Goal: Task Accomplishment & Management: Manage account settings

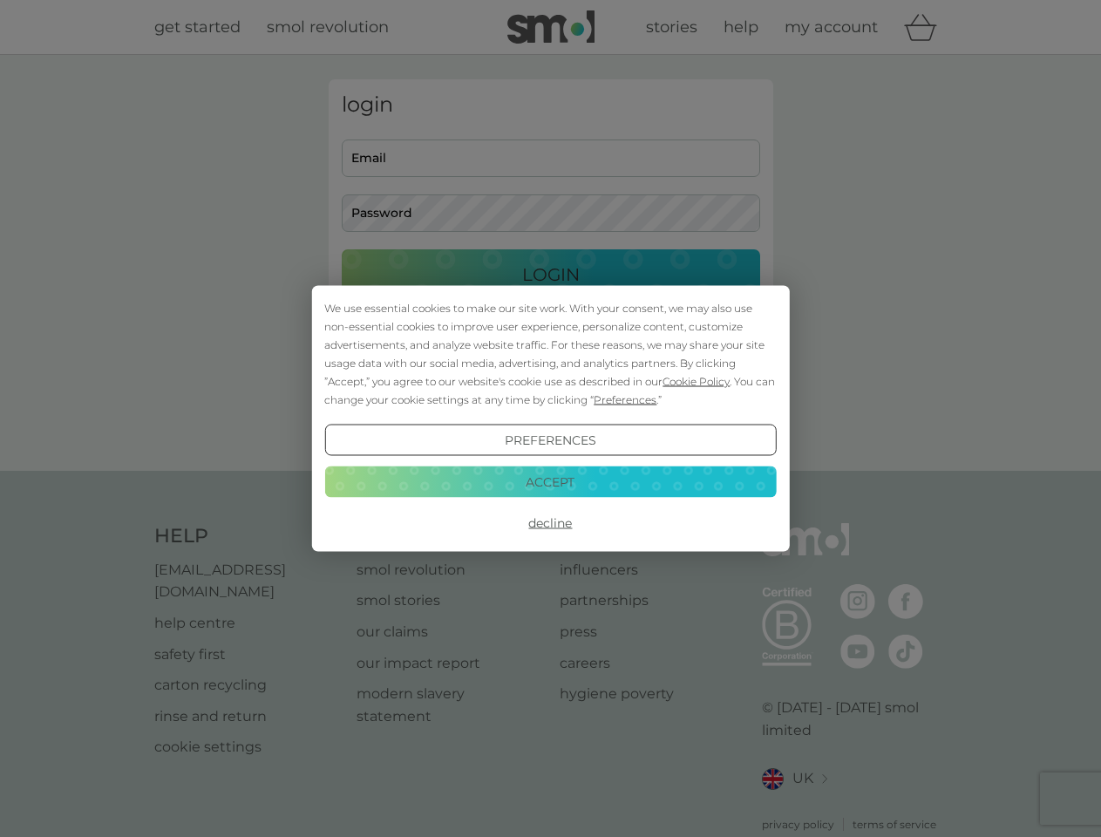
click at [697, 381] on span "Cookie Policy" at bounding box center [696, 381] width 67 height 13
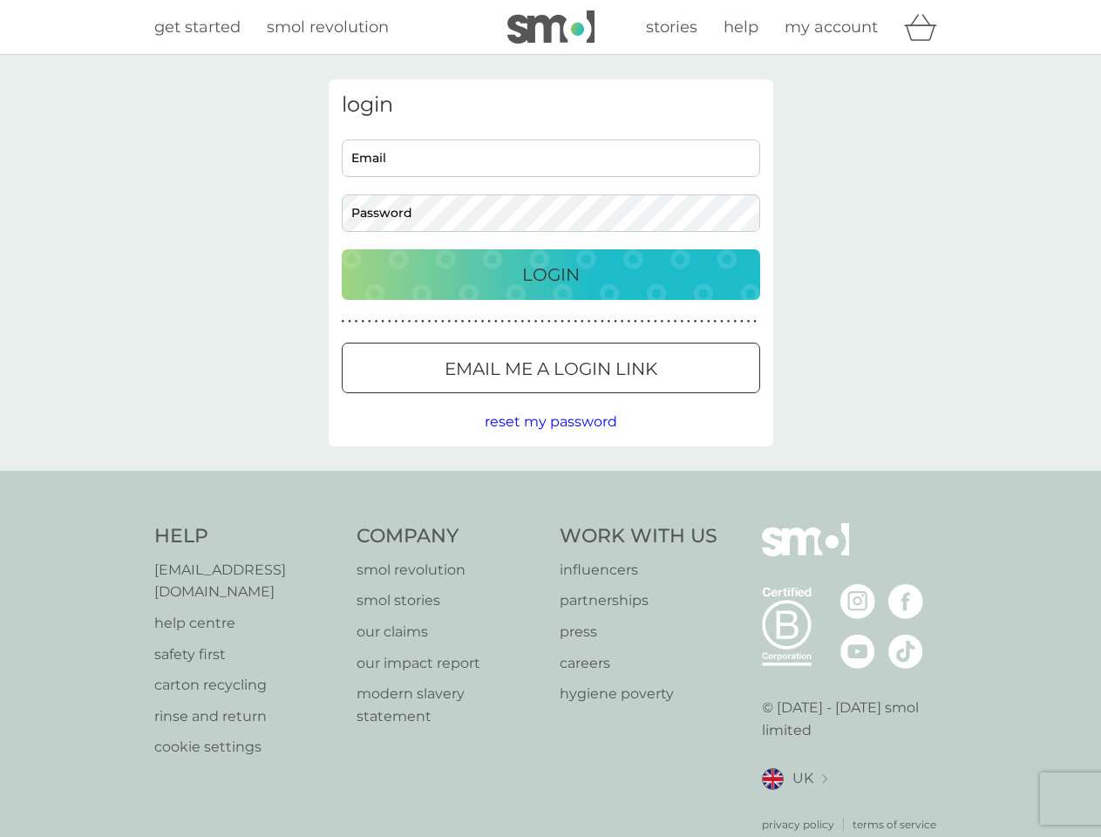
click at [624, 399] on div "login Email Password Login ● ● ● ● ● ● ● ● ● ● ● ● ● ● ● ● ● ● ● ● ● ● ● ● ● ● …" at bounding box center [551, 262] width 445 height 367
click at [550, 440] on div "login Email Password Login ● ● ● ● ● ● ● ● ● ● ● ● ● ● ● ● ● ● ● ● ● ● ● ● ● ● …" at bounding box center [551, 262] width 445 height 367
click at [550, 523] on div "Help [EMAIL_ADDRESS][DOMAIN_NAME] help centre safety first carton recycling rin…" at bounding box center [551, 678] width 794 height 310
click at [550, 481] on div "Help [EMAIL_ADDRESS][DOMAIN_NAME] help centre safety first carton recycling rin…" at bounding box center [550, 678] width 1101 height 414
